Goal: Task Accomplishment & Management: Complete application form

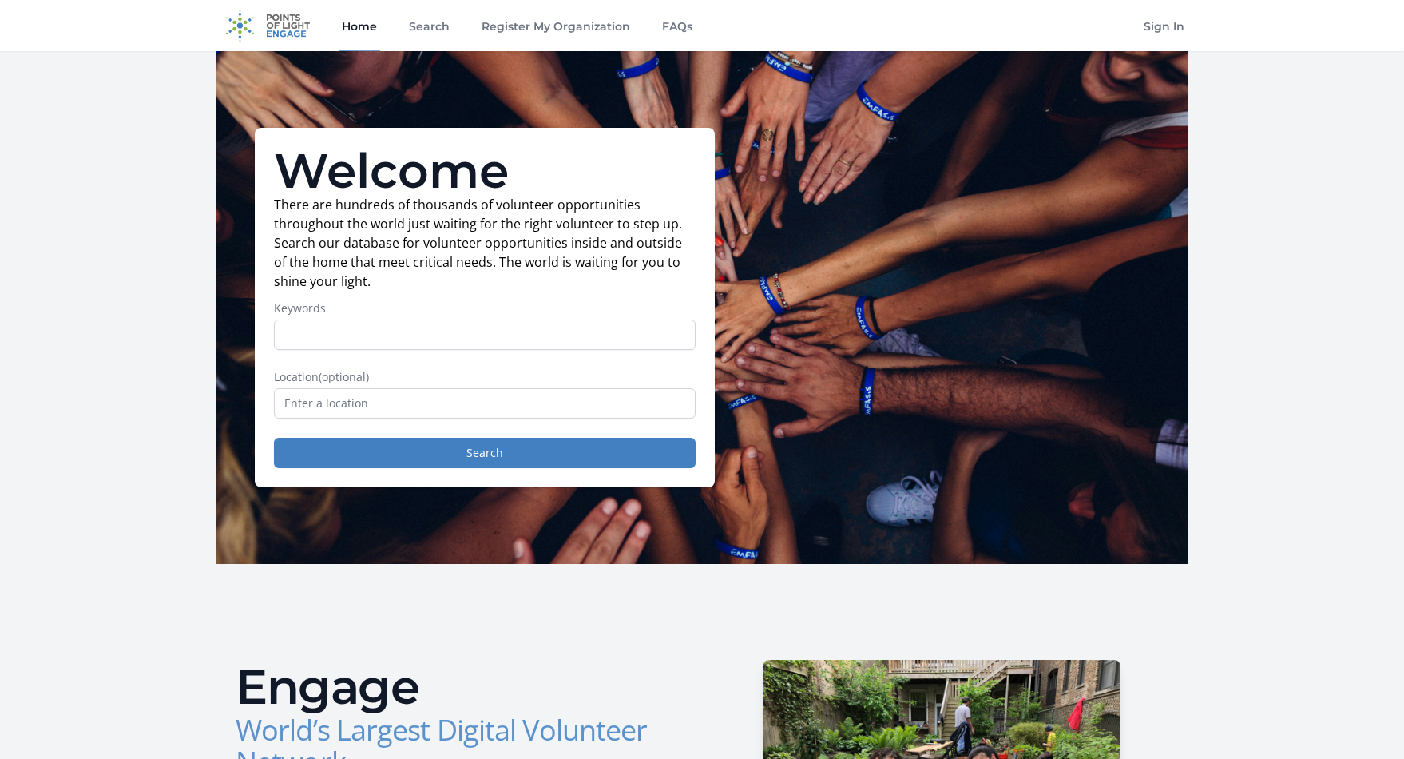
click at [335, 343] on input "Keywords" at bounding box center [485, 334] width 422 height 30
click at [352, 397] on input "text" at bounding box center [485, 403] width 422 height 30
click at [353, 406] on input "text" at bounding box center [485, 403] width 422 height 30
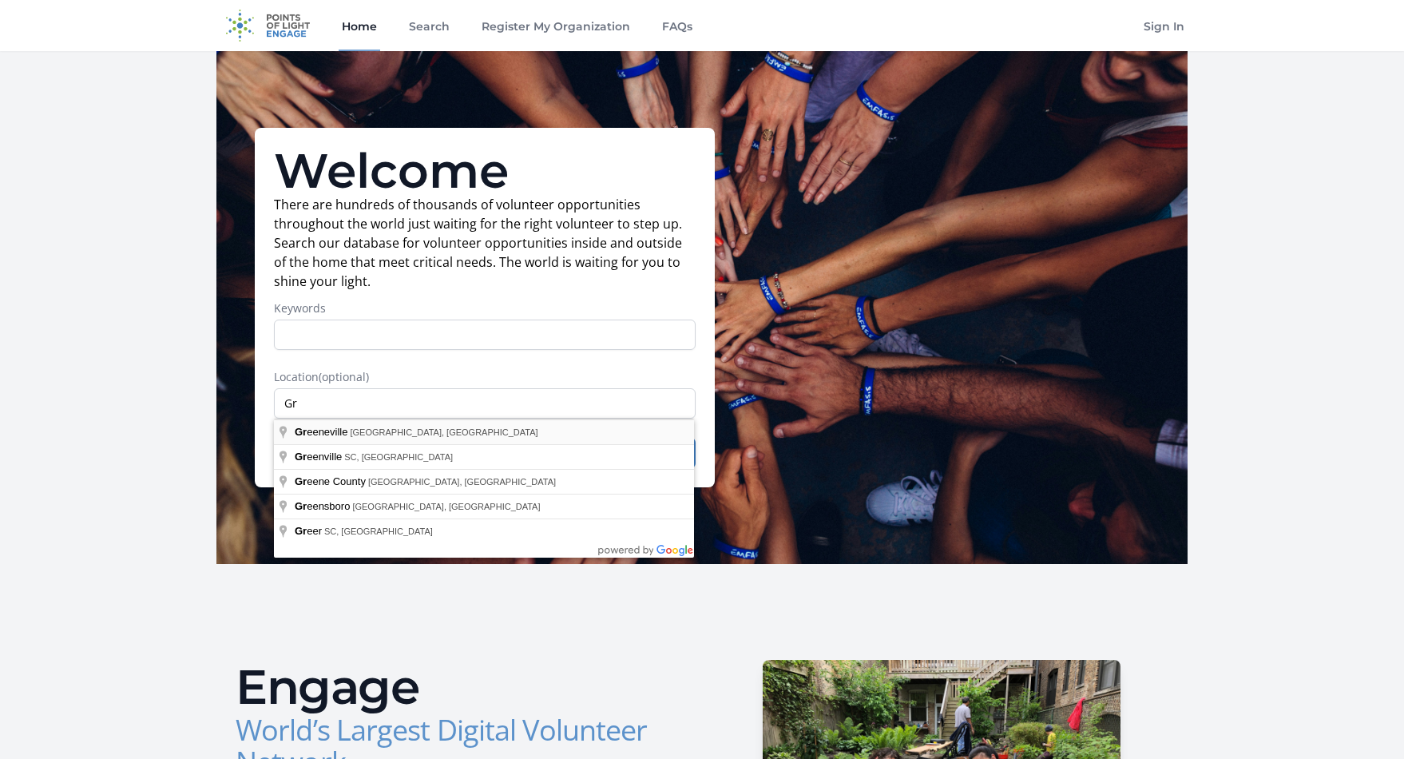
type input "Greeneville, TN, USA"
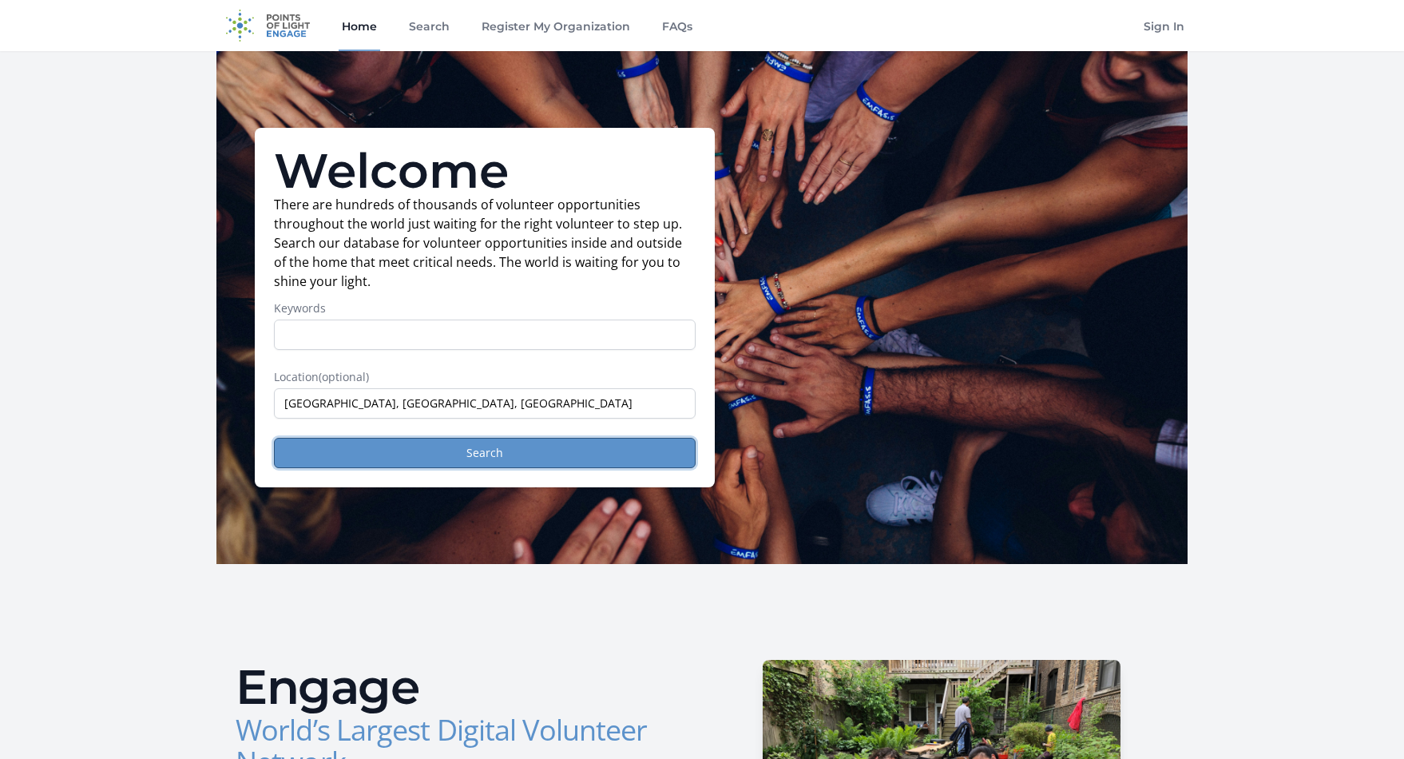
click at [546, 451] on button "Search" at bounding box center [485, 453] width 422 height 30
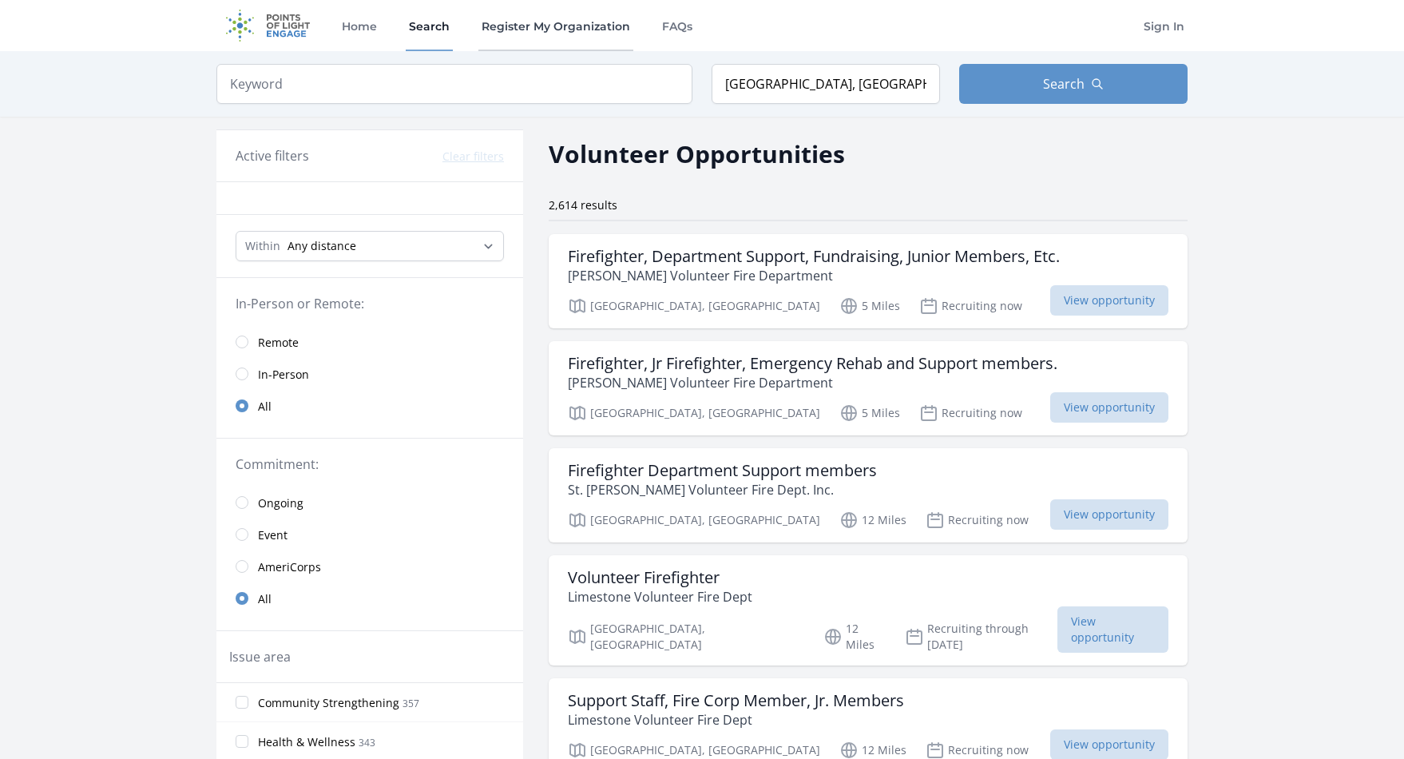
click at [560, 26] on link "Register My Organization" at bounding box center [555, 25] width 155 height 51
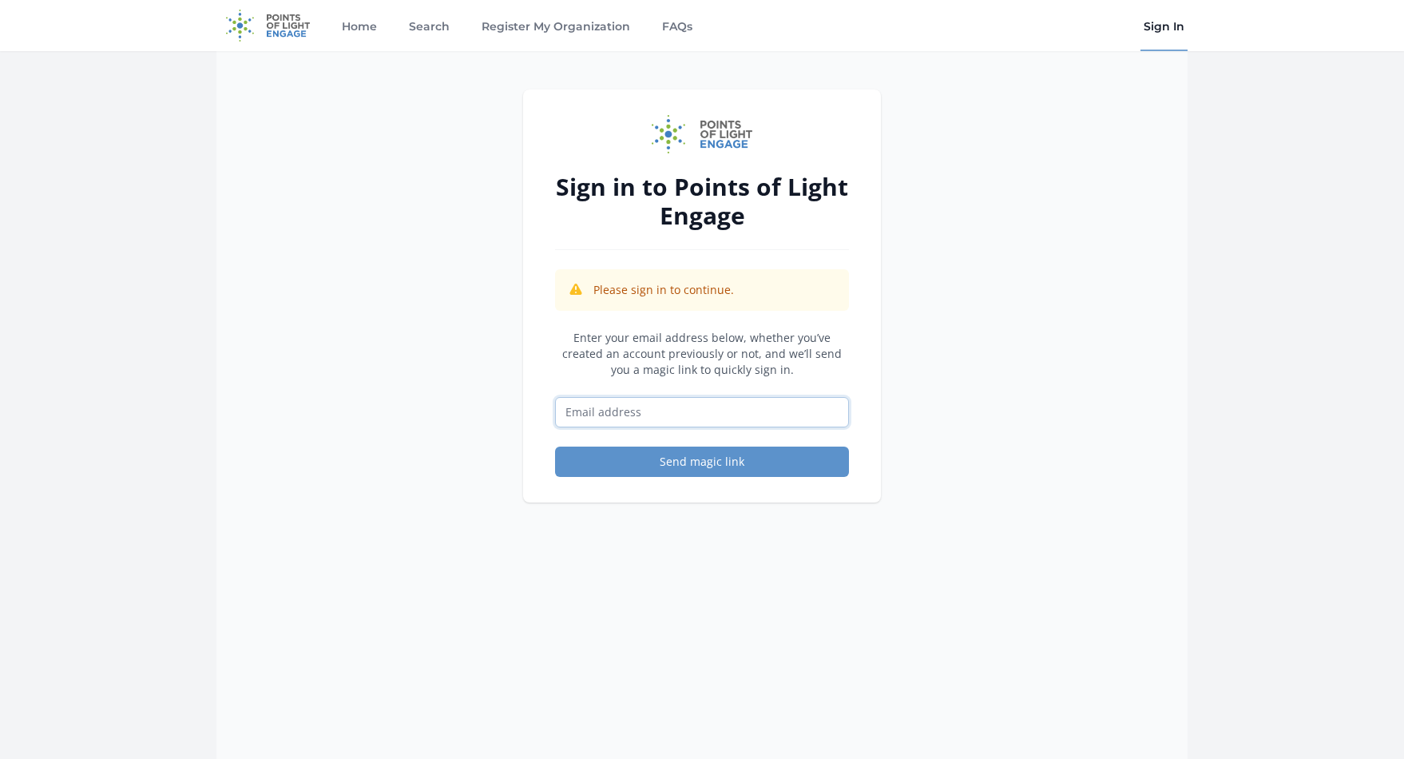
click at [631, 415] on input "Email address" at bounding box center [702, 412] width 294 height 30
type input "[EMAIL_ADDRESS][DOMAIN_NAME]"
click at [653, 463] on button "Send magic link" at bounding box center [702, 461] width 294 height 30
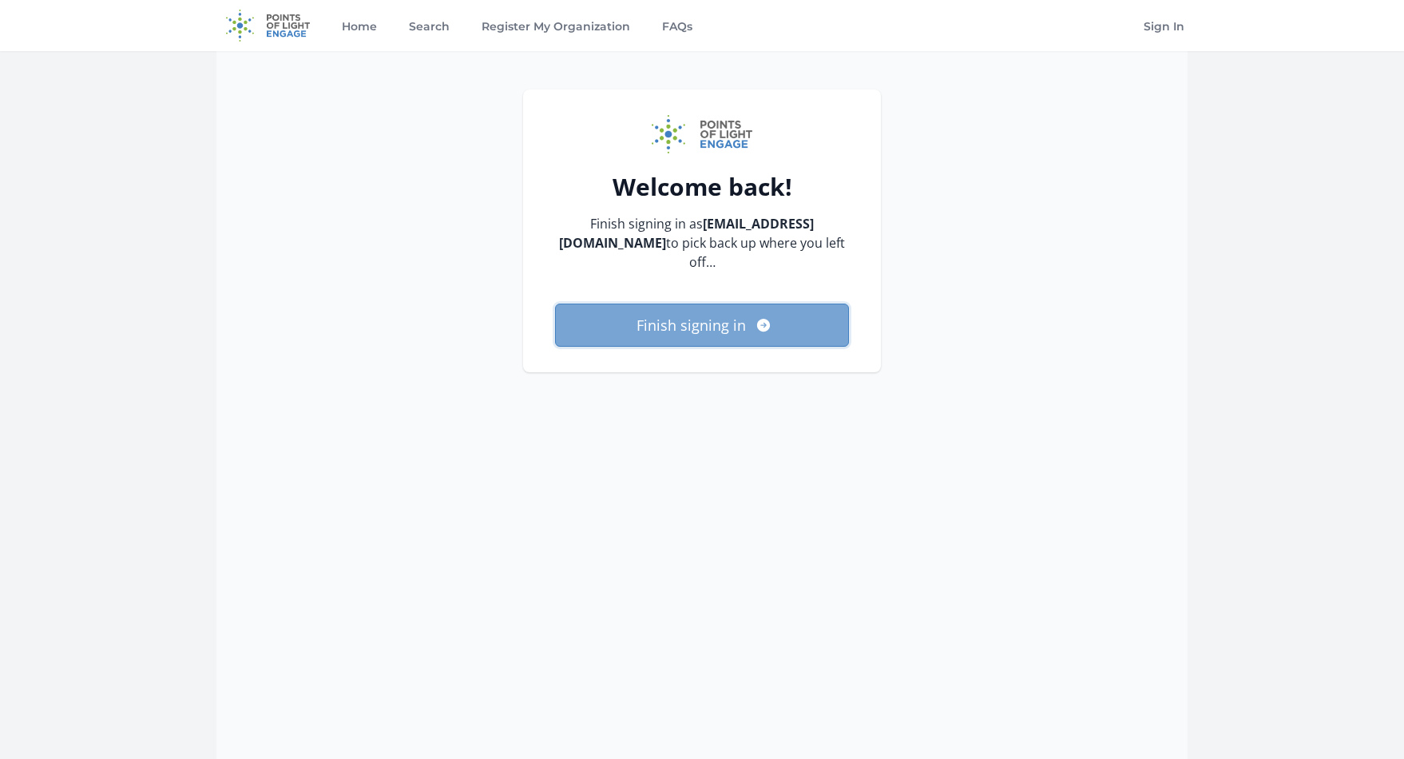
click at [775, 331] on button "Finish signing in" at bounding box center [702, 325] width 294 height 43
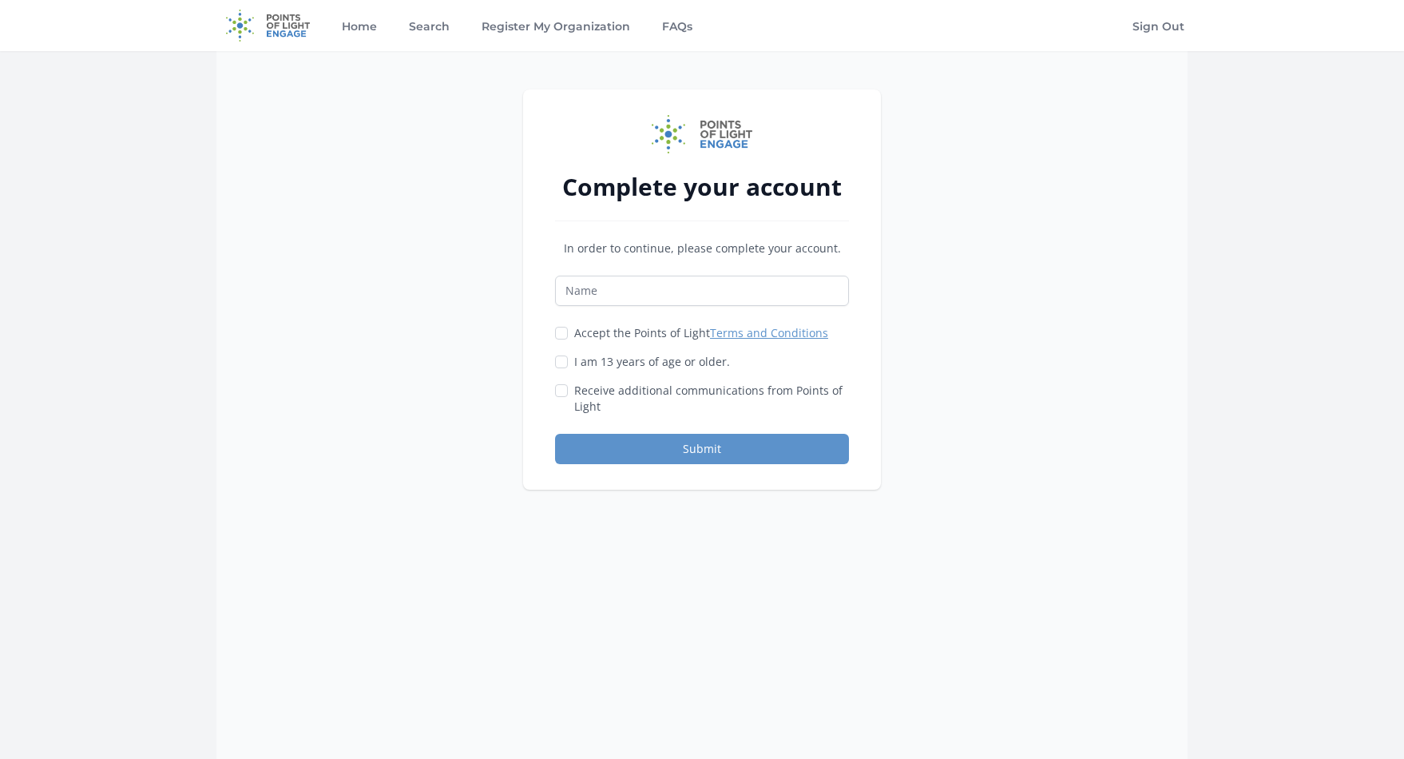
click at [781, 322] on div "In order to continue, please complete your account. Accept the Points of Light …" at bounding box center [702, 352] width 294 height 224
click at [690, 295] on input "Name" at bounding box center [702, 291] width 294 height 30
type input "Hope Center"
click at [557, 331] on input "Accept the Points of Light Terms and Conditions" at bounding box center [561, 333] width 13 height 13
checkbox input "true"
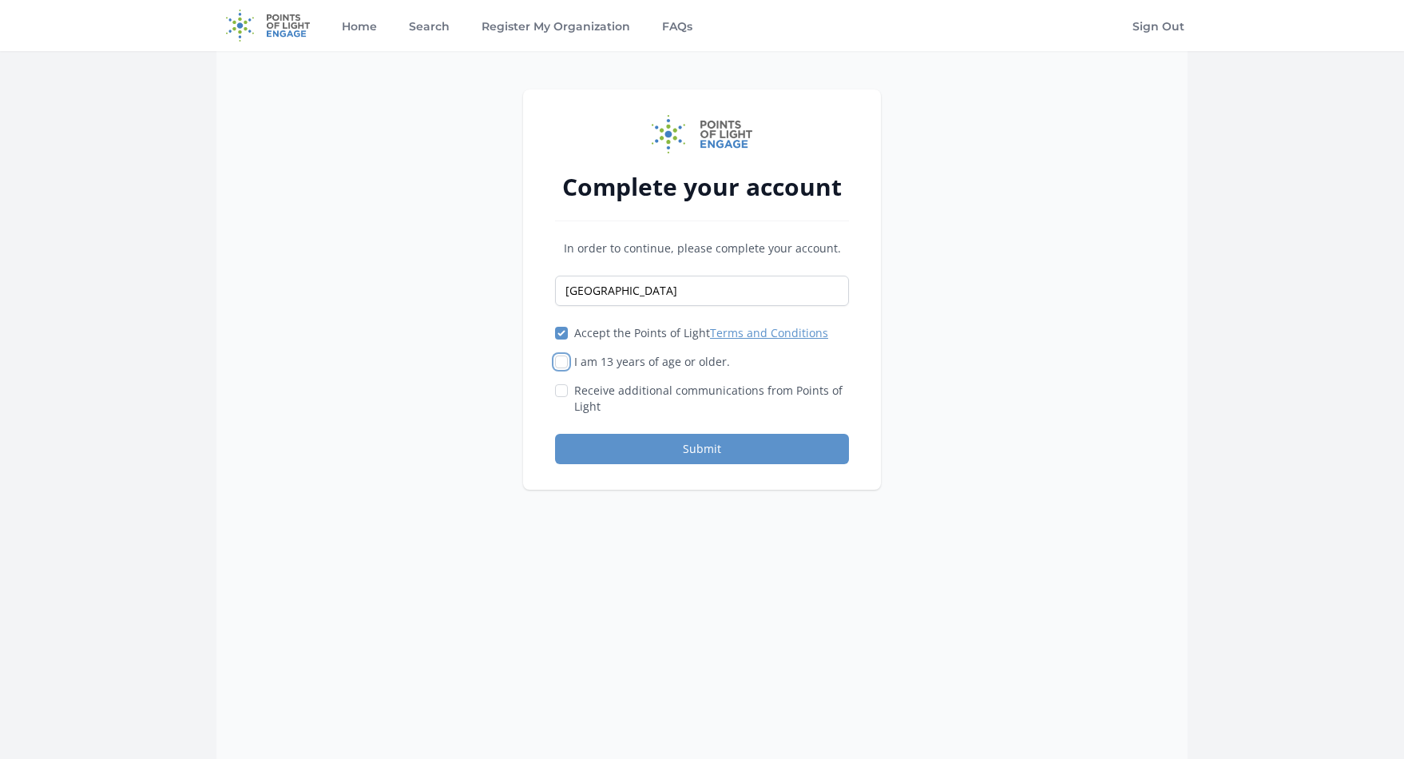
click at [562, 363] on input "I am 13 years of age or older." at bounding box center [561, 361] width 13 height 13
checkbox input "true"
click at [561, 391] on input "Receive additional communications from Points of Light" at bounding box center [561, 390] width 13 height 13
checkbox input "true"
click at [740, 454] on button "Submit" at bounding box center [702, 449] width 294 height 30
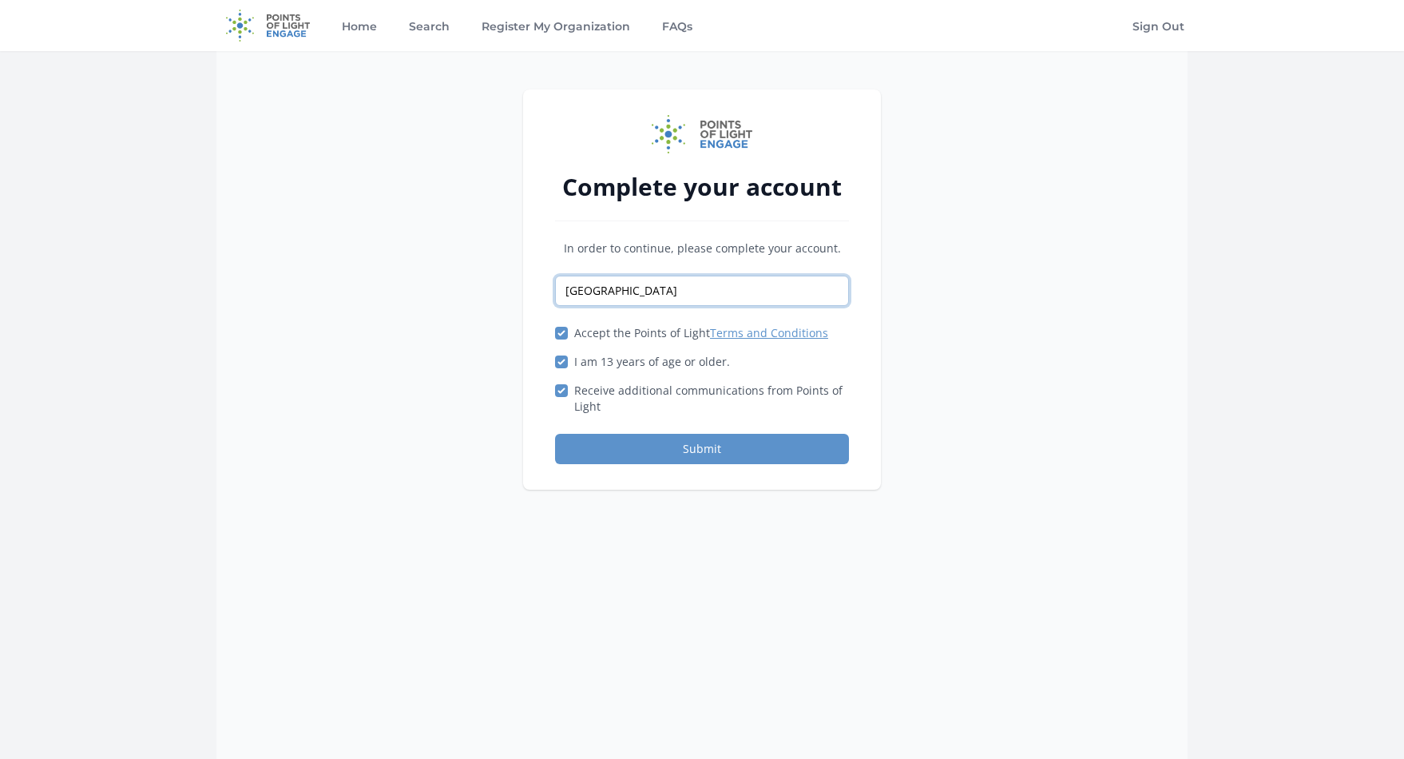
drag, startPoint x: 663, startPoint y: 297, endPoint x: 450, endPoint y: 280, distance: 213.9
click at [450, 280] on div "Complete your account In order to continue, please complete your account. Hope …" at bounding box center [701, 430] width 971 height 759
type input "Brittany Adams"
click at [692, 442] on button "Submit" at bounding box center [702, 449] width 294 height 30
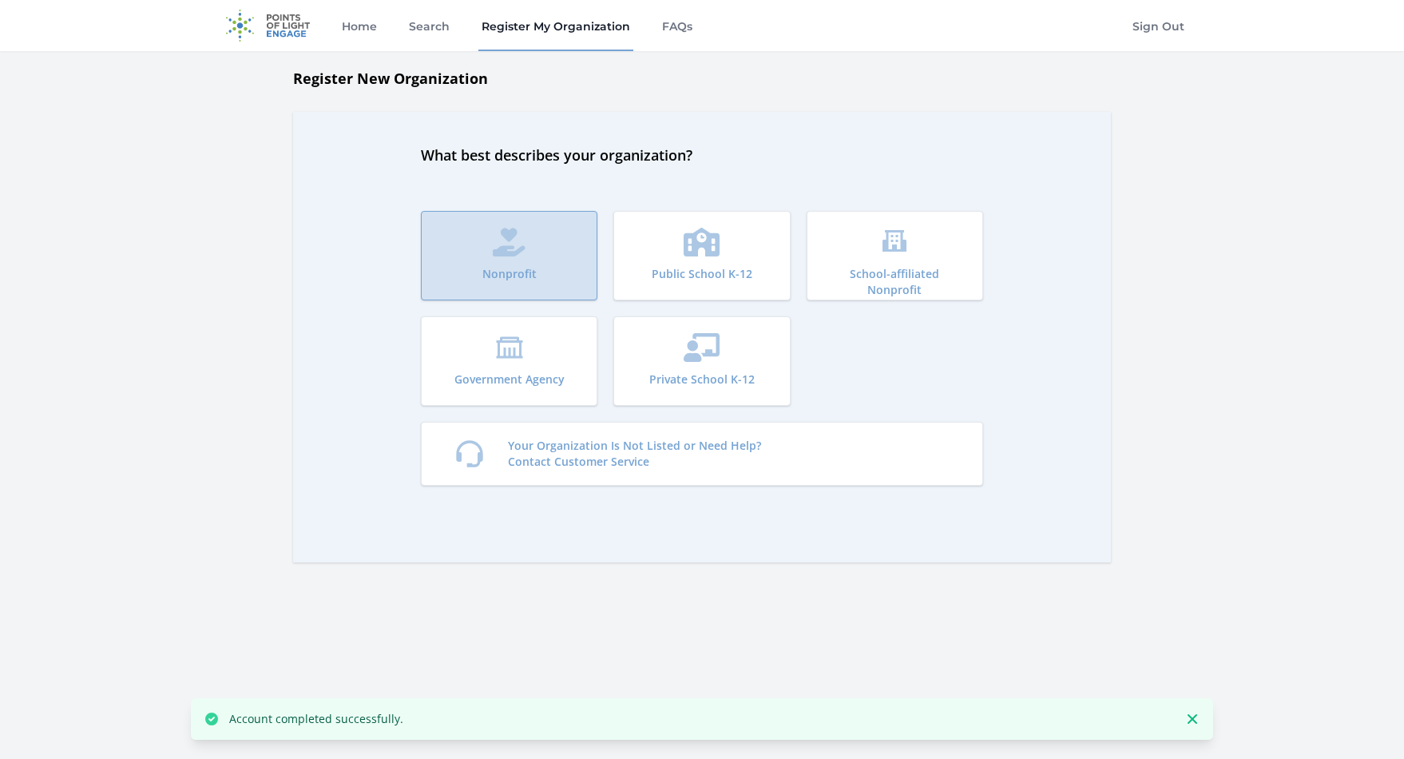
click at [540, 242] on button "Nonprofit" at bounding box center [509, 255] width 177 height 89
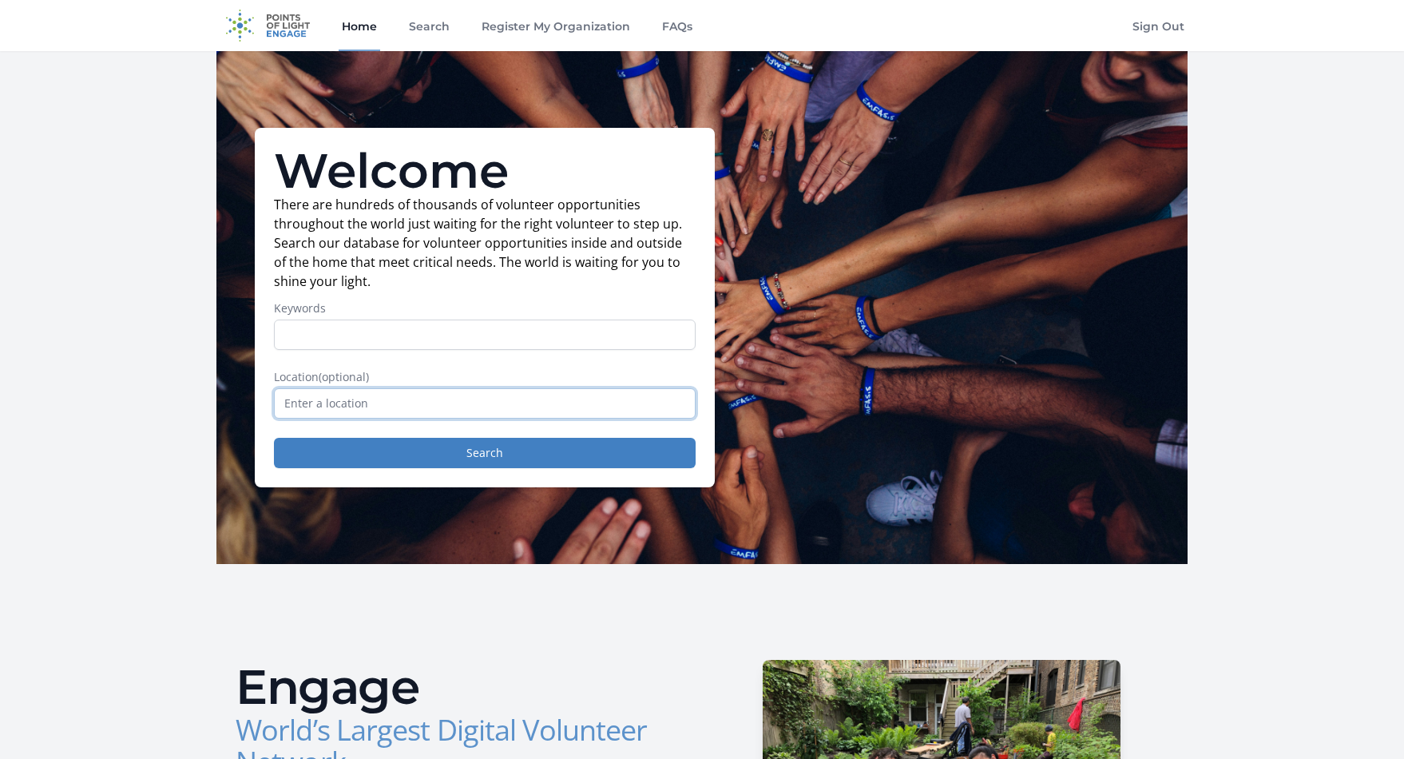
click at [420, 411] on input "text" at bounding box center [485, 403] width 422 height 30
click at [586, 28] on link "Register My Organization" at bounding box center [555, 25] width 155 height 51
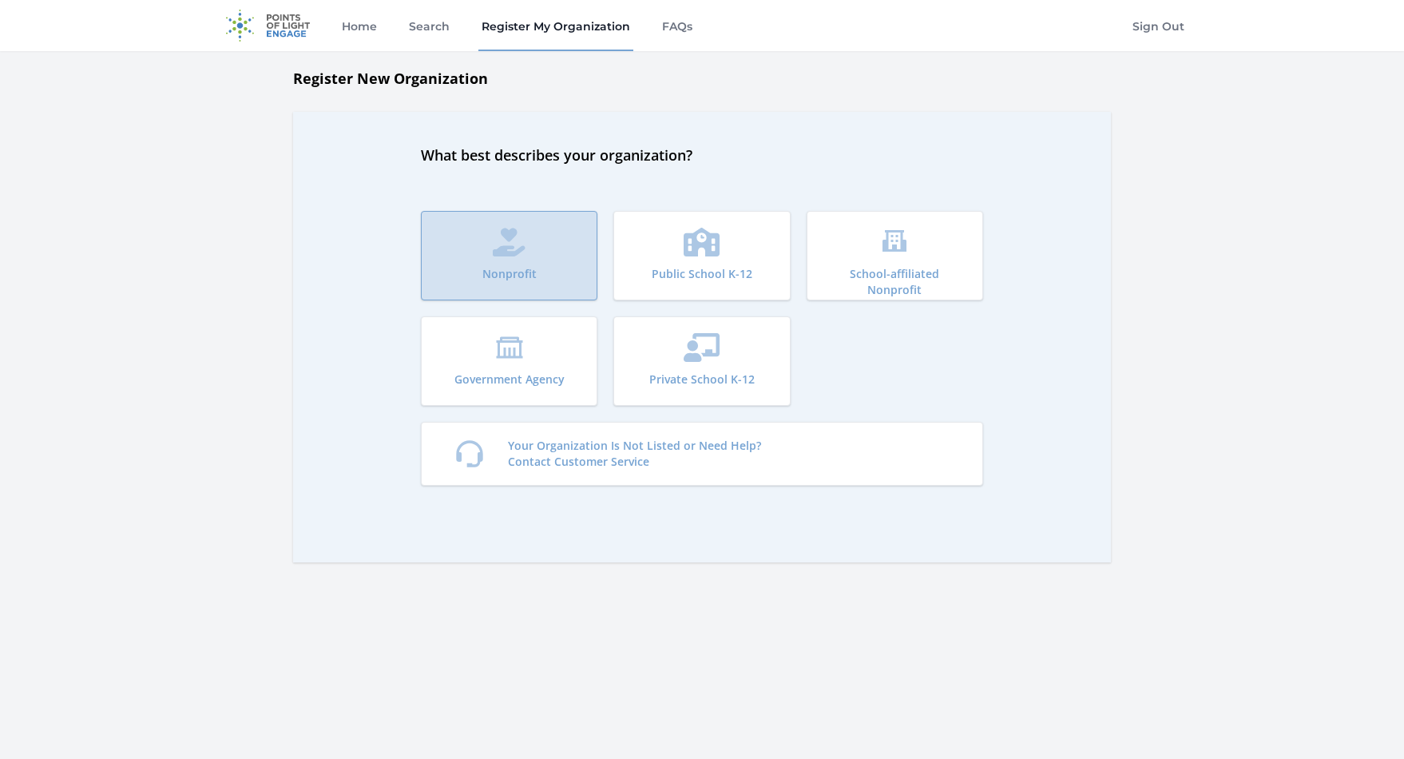
click at [524, 245] on icon "submit" at bounding box center [509, 242] width 33 height 29
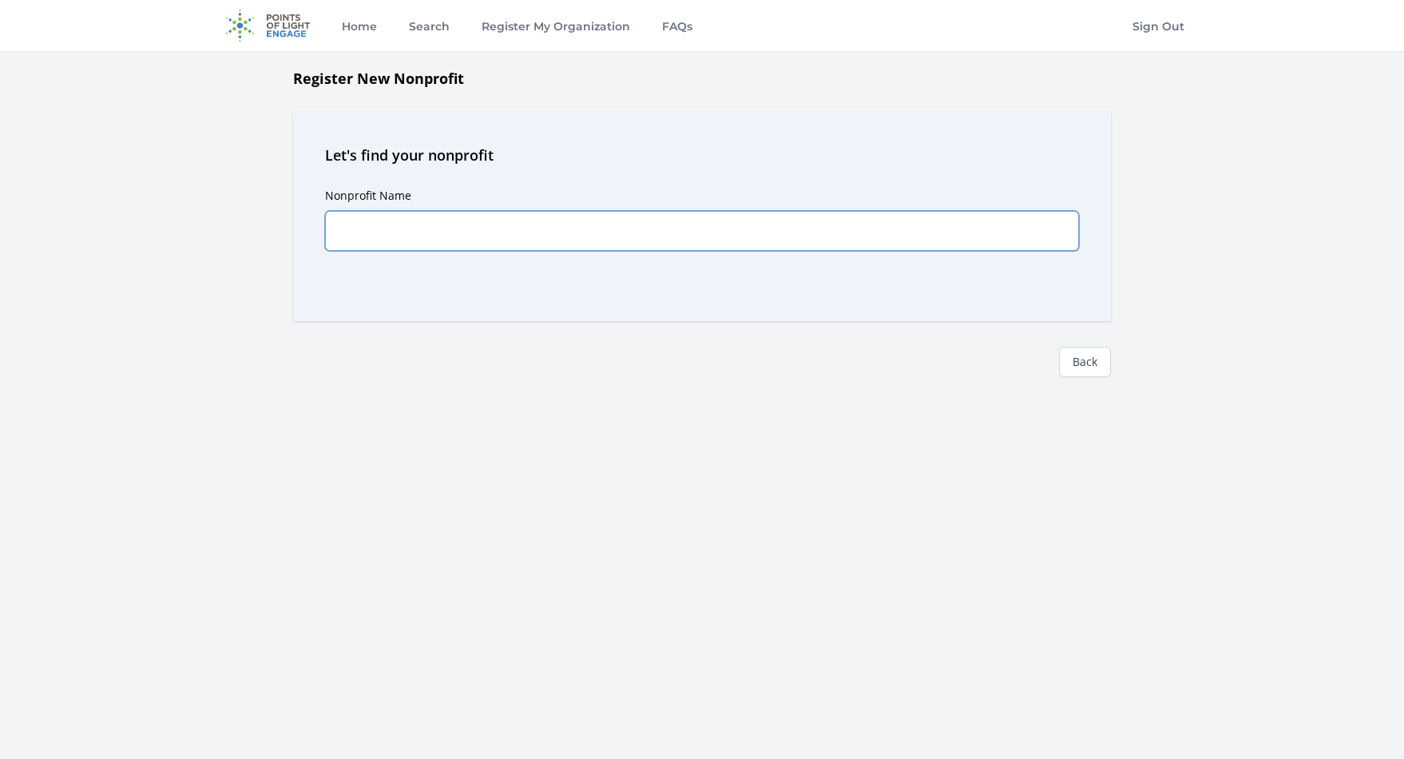
click at [544, 244] on input "Nonprofit Name" at bounding box center [702, 231] width 754 height 40
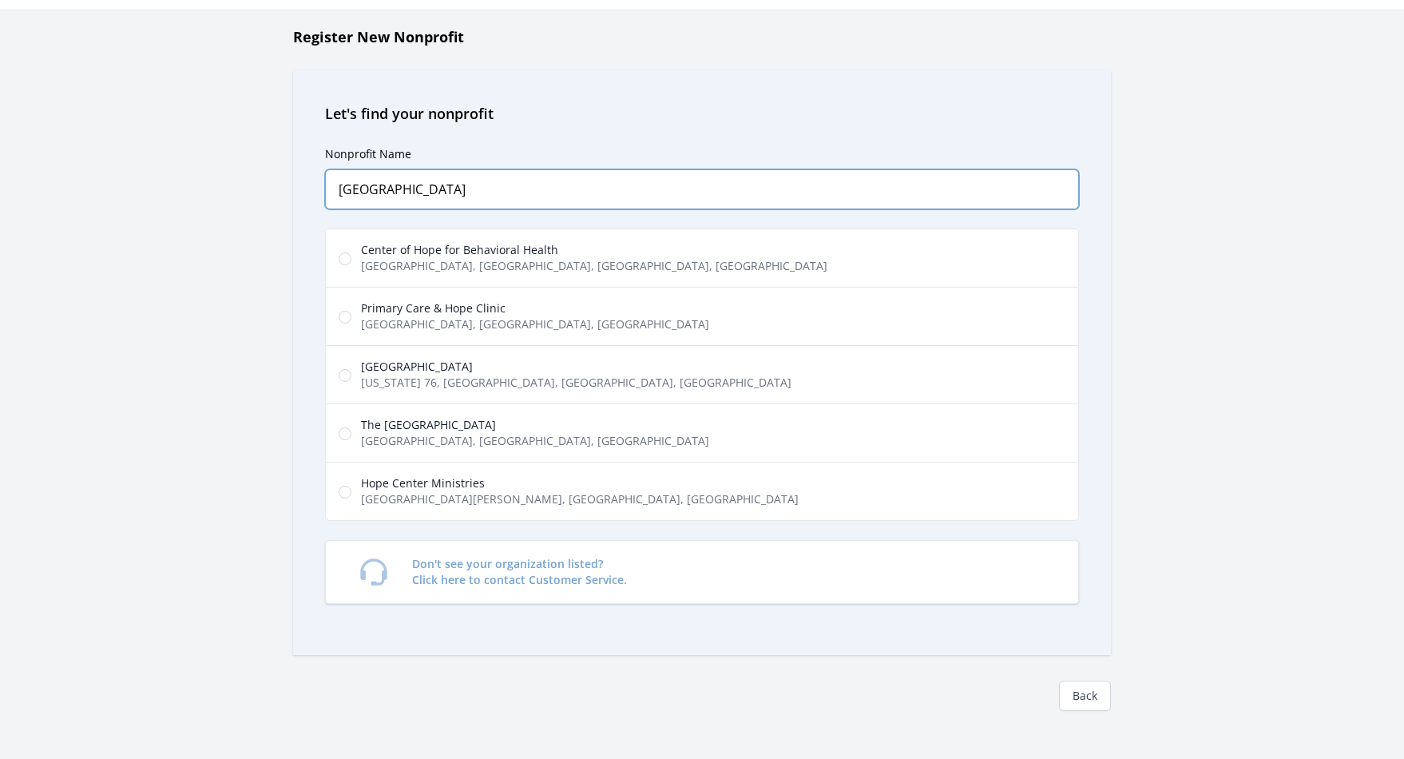
scroll to position [80, 0]
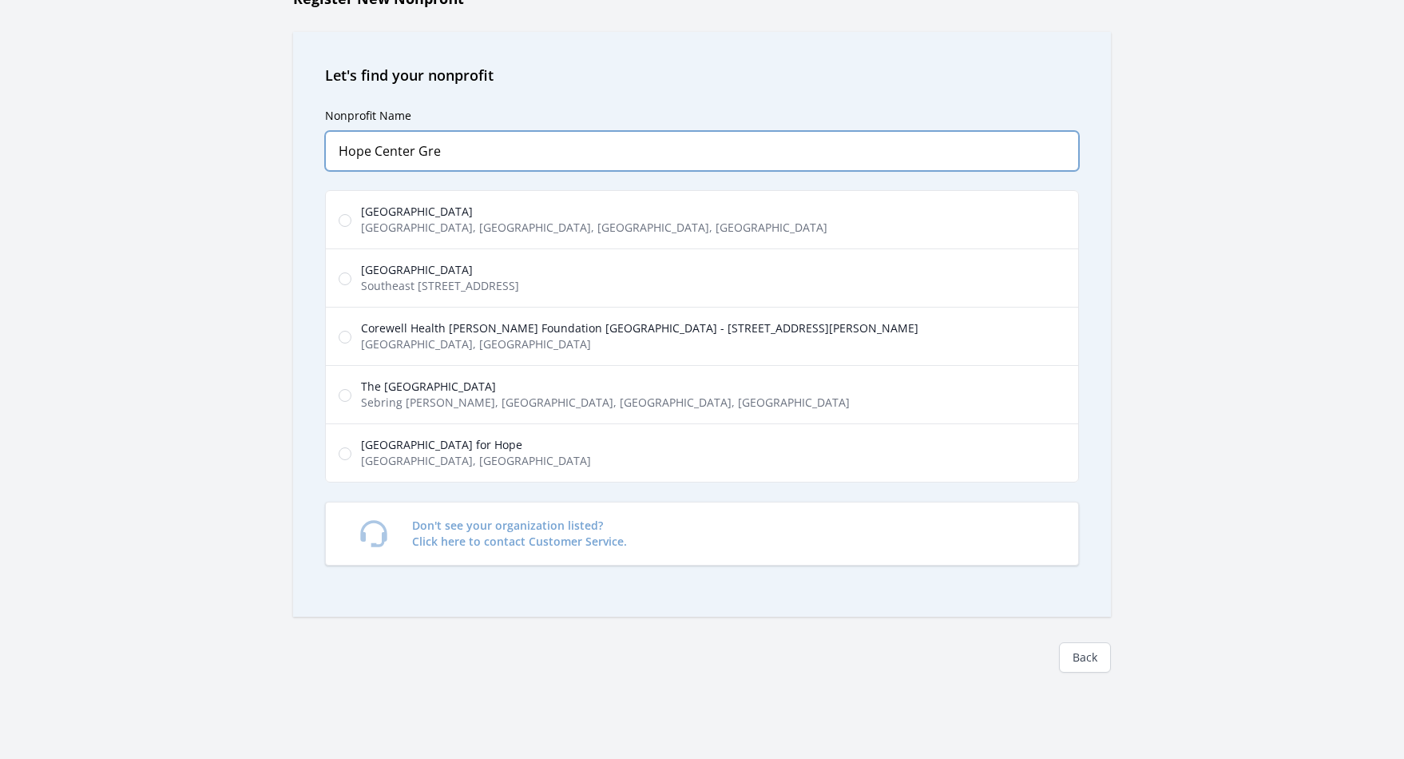
type input "Hope Center Gre"
click at [589, 217] on label "[GEOGRAPHIC_DATA] [GEOGRAPHIC_DATA], [GEOGRAPHIC_DATA], [GEOGRAPHIC_DATA], [GEO…" at bounding box center [702, 219] width 754 height 59
click at [351, 217] on input "[GEOGRAPHIC_DATA] [GEOGRAPHIC_DATA], [GEOGRAPHIC_DATA], [GEOGRAPHIC_DATA], [GEO…" at bounding box center [345, 220] width 13 height 13
radio input "true"
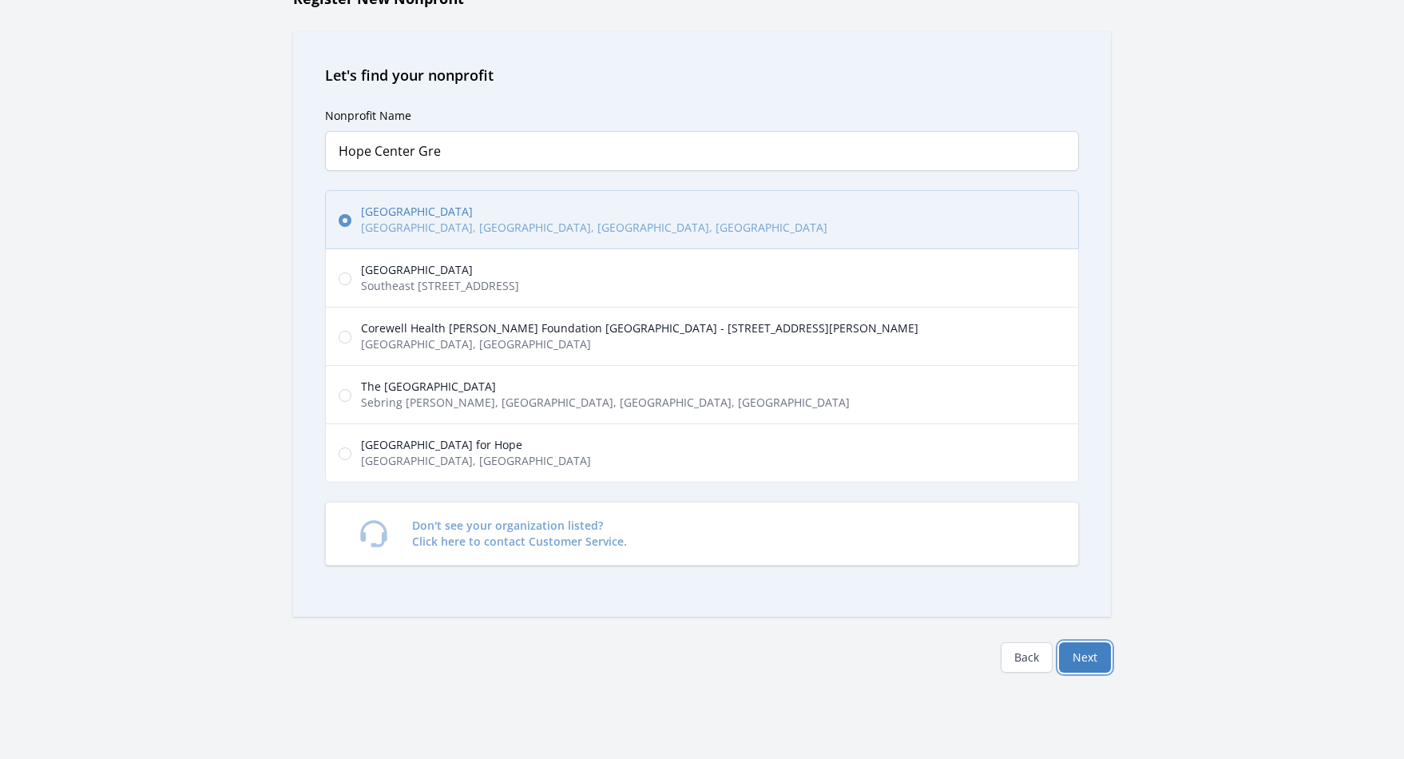
click at [1093, 665] on button "Next" at bounding box center [1085, 657] width 52 height 30
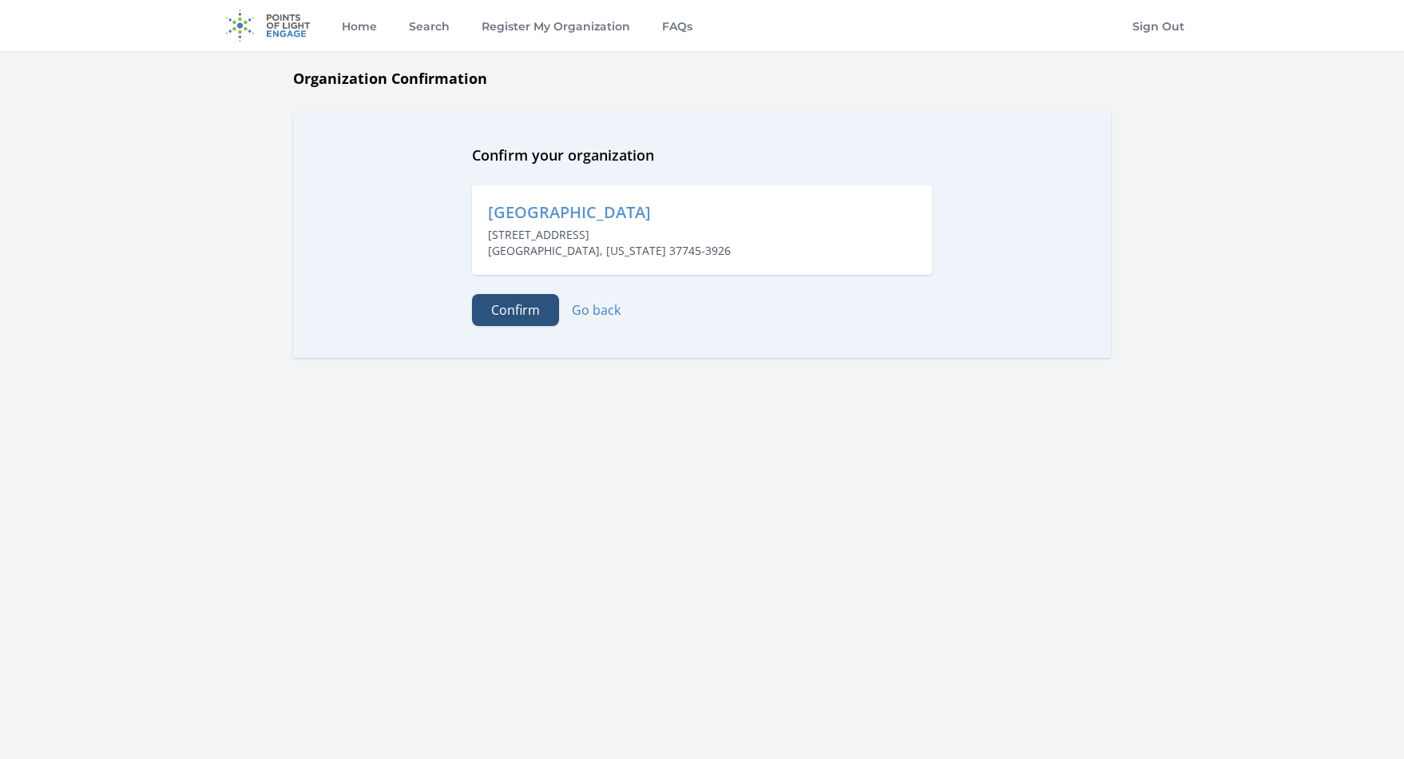
click at [530, 313] on button "Confirm" at bounding box center [515, 310] width 87 height 32
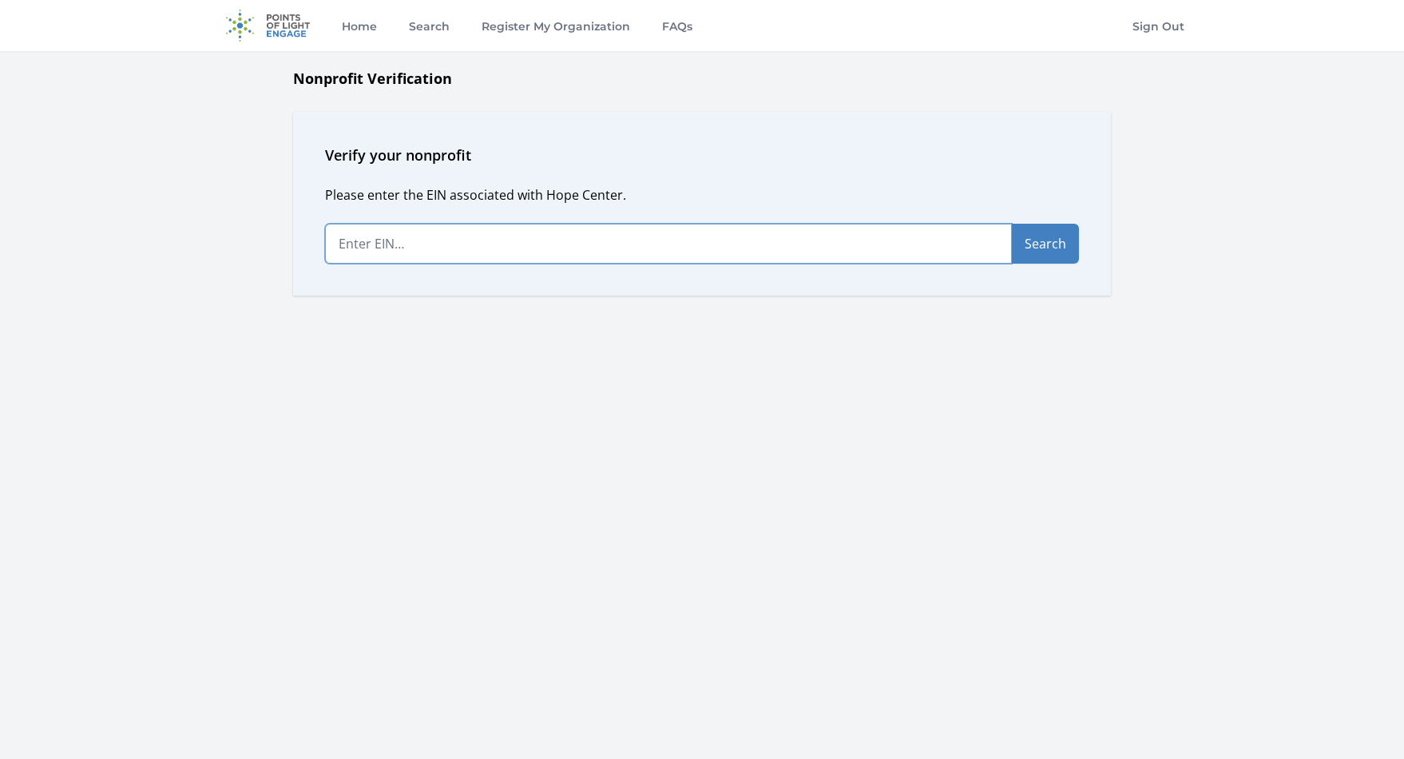
click at [500, 245] on input "text" at bounding box center [668, 244] width 687 height 40
type input "81-4"
